Goal: Communication & Community: Answer question/provide support

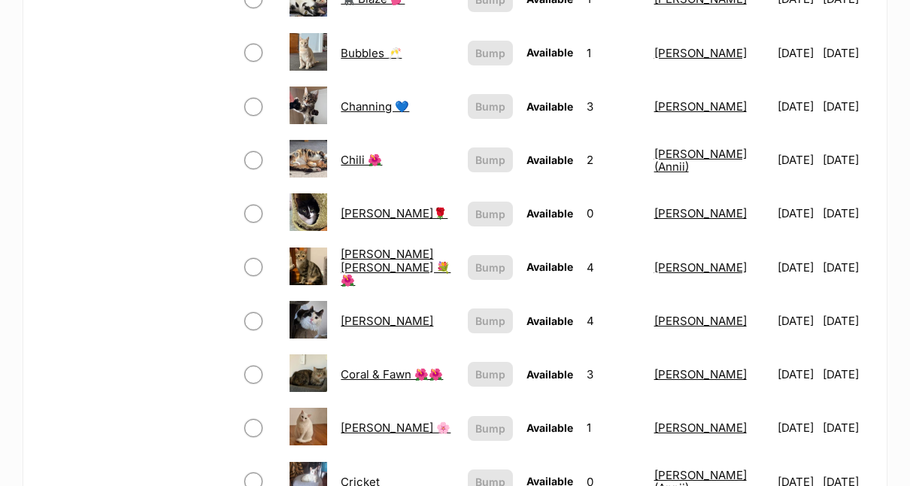
scroll to position [997, 0]
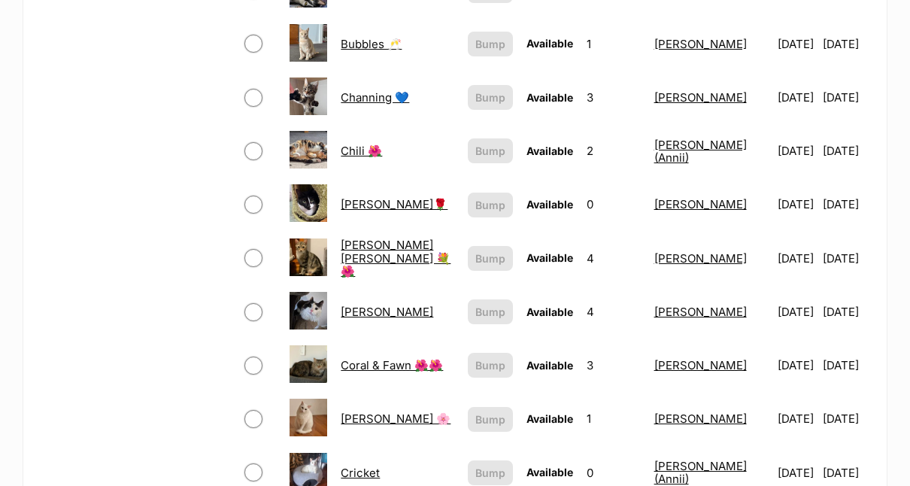
click at [353, 144] on link "Chili 🌺" at bounding box center [361, 151] width 41 height 14
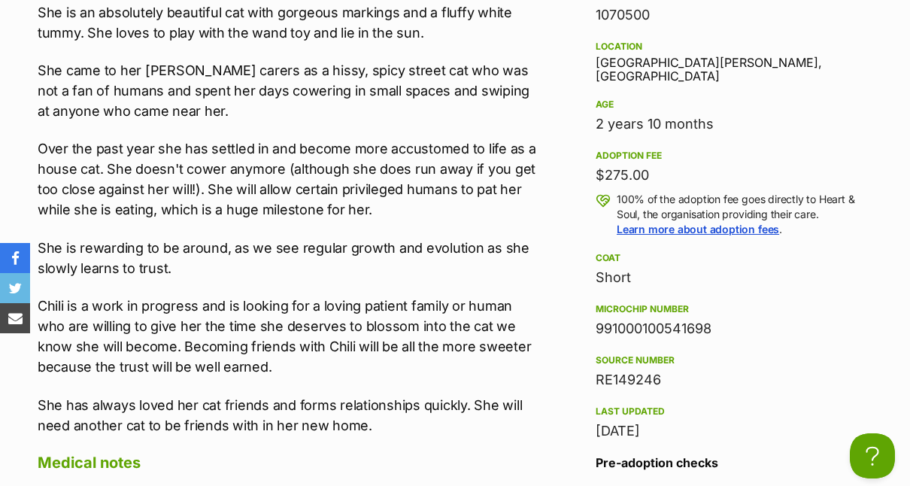
scroll to position [1466, 0]
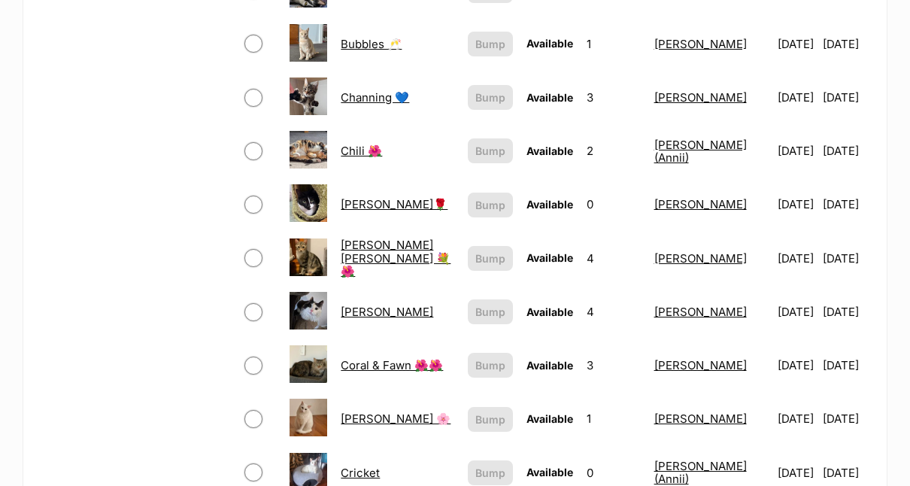
click at [357, 304] on link "[PERSON_NAME]" at bounding box center [387, 311] width 92 height 14
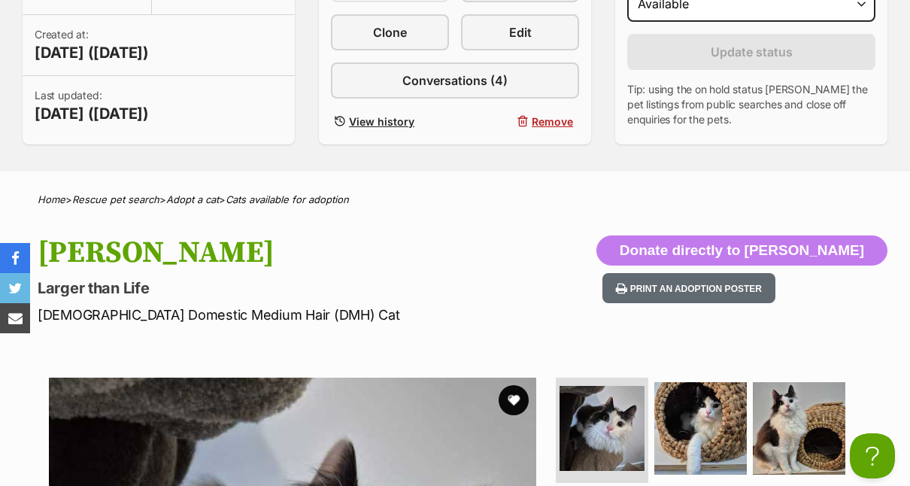
scroll to position [410, 0]
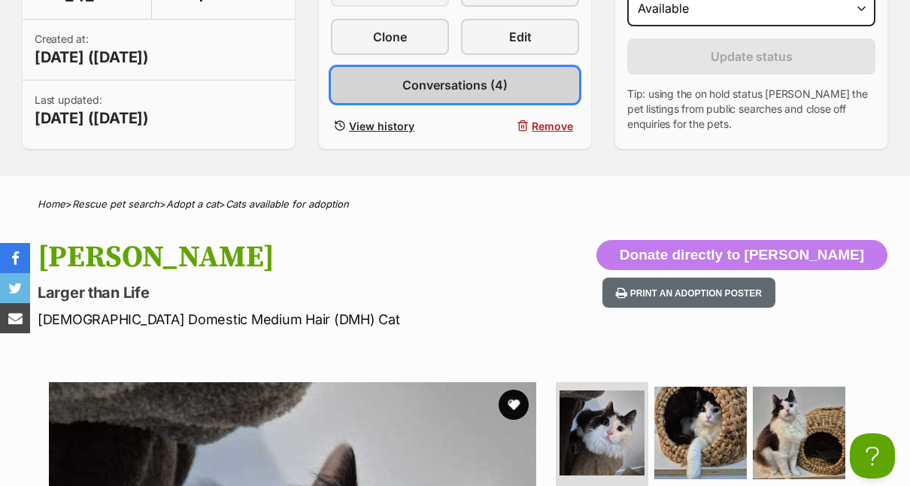
click at [466, 95] on link "Conversations (4)" at bounding box center [455, 85] width 248 height 36
